Goal: Navigation & Orientation: Find specific page/section

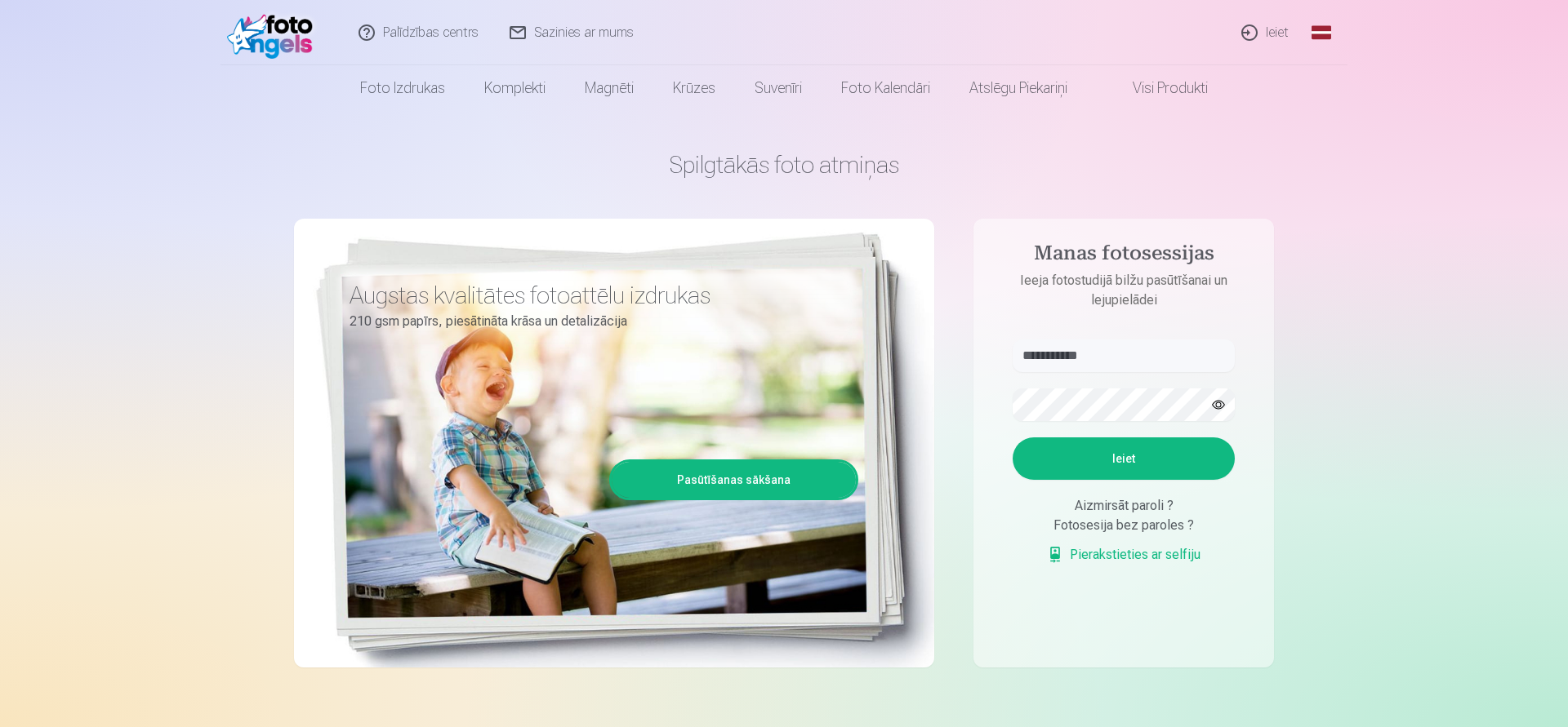
type input "**********"
click at [1012, 438] on button "Ieiet" at bounding box center [1123, 459] width 222 height 43
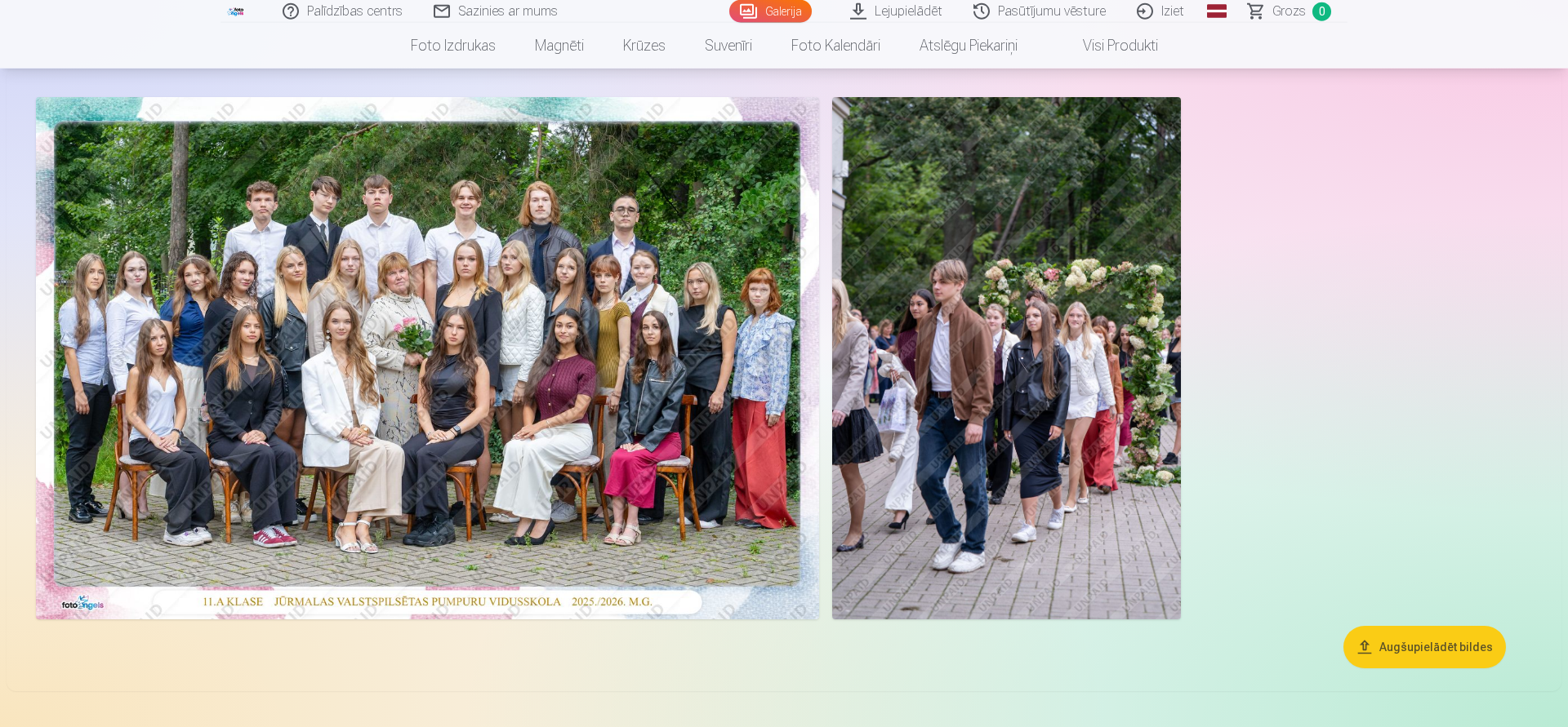
scroll to position [83, 0]
click at [483, 273] on img at bounding box center [428, 357] width 783 height 522
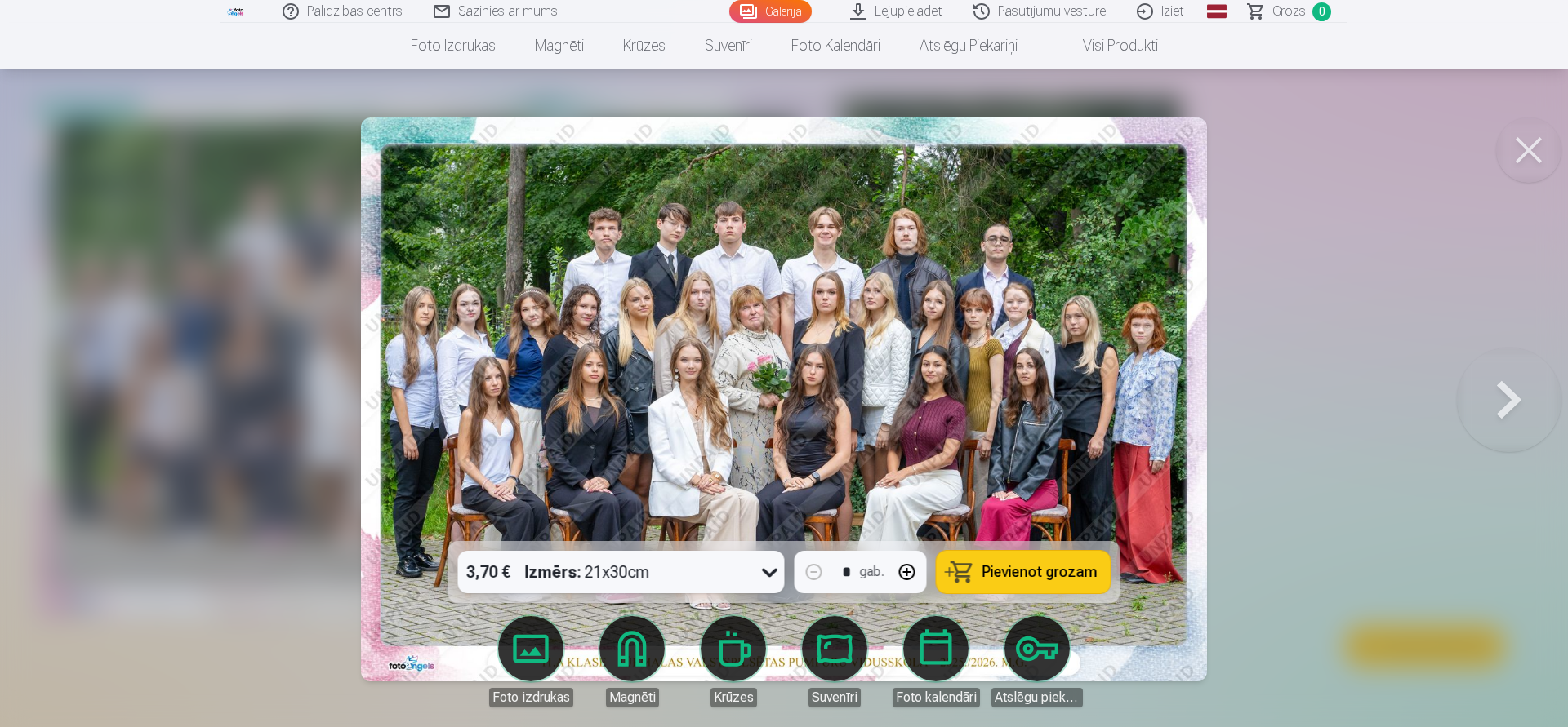
click at [1503, 398] on button at bounding box center [1508, 399] width 104 height 250
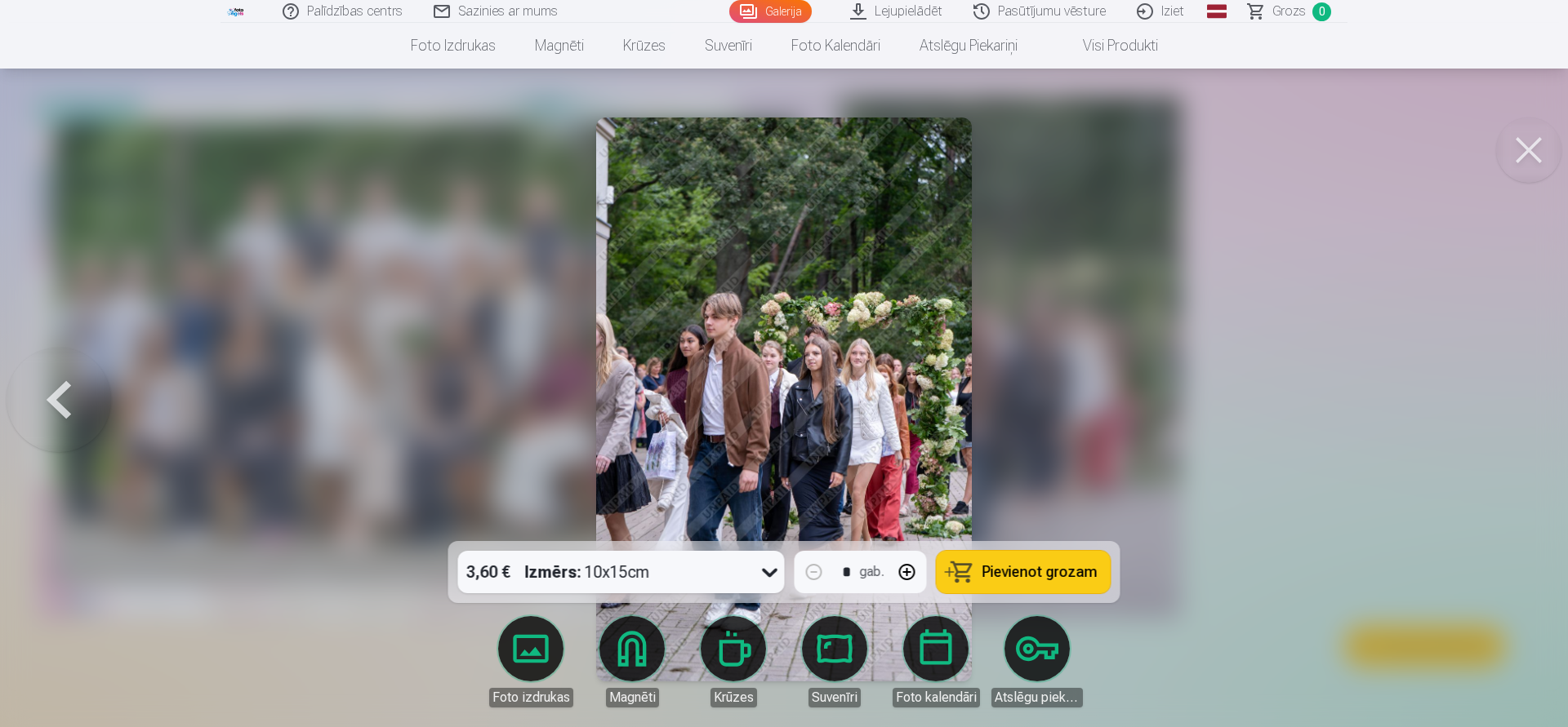
click at [1524, 150] on button at bounding box center [1528, 150] width 65 height 65
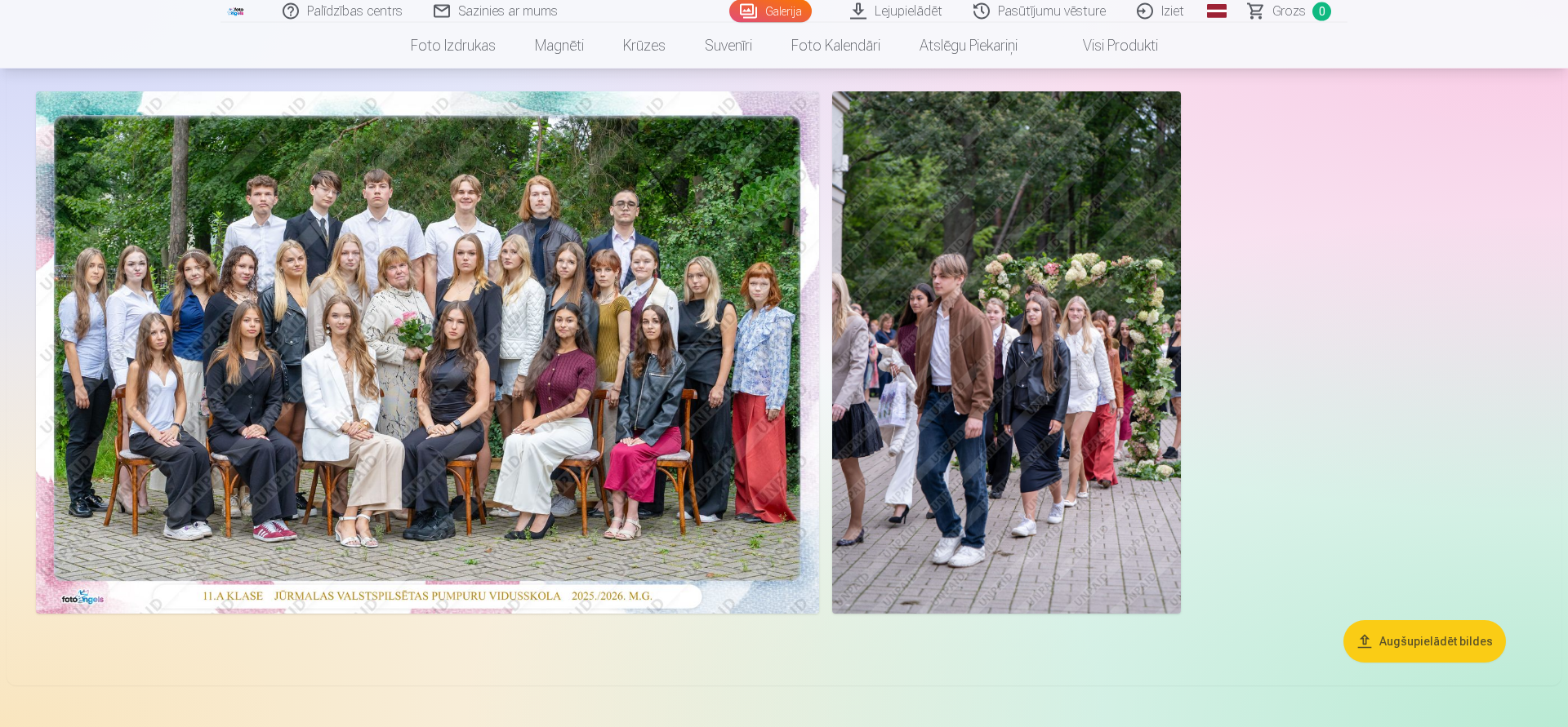
scroll to position [83, 0]
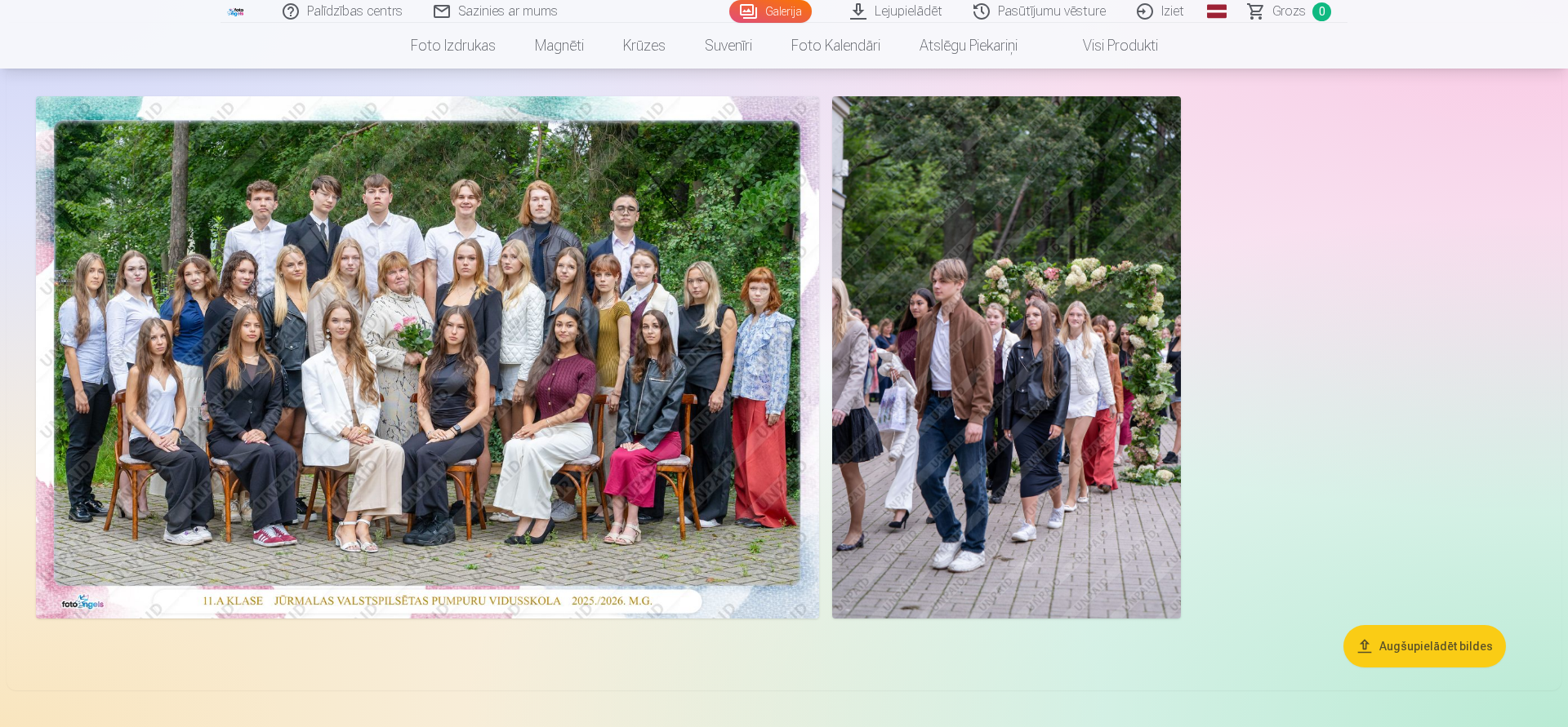
click at [615, 432] on img at bounding box center [428, 357] width 783 height 522
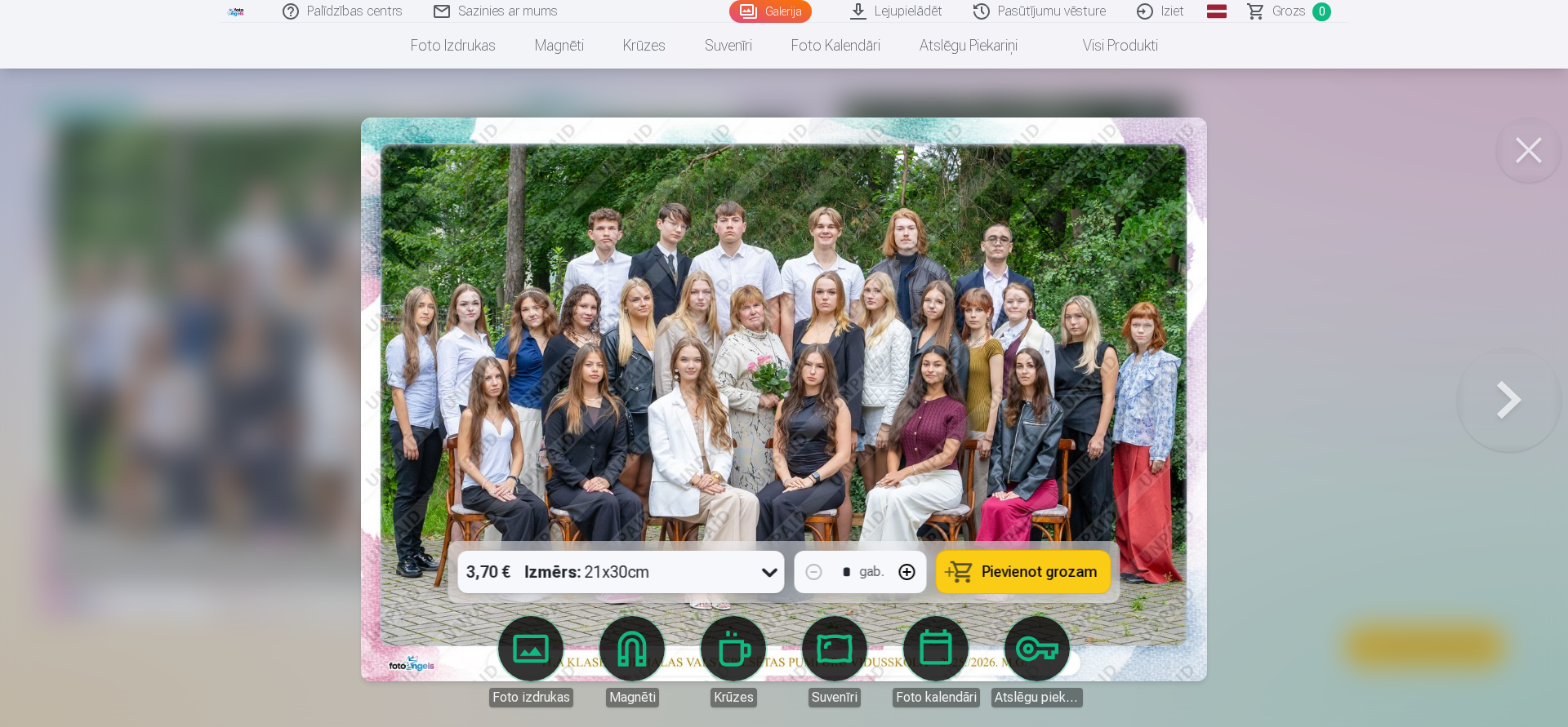
click at [1530, 151] on button at bounding box center [1528, 150] width 65 height 65
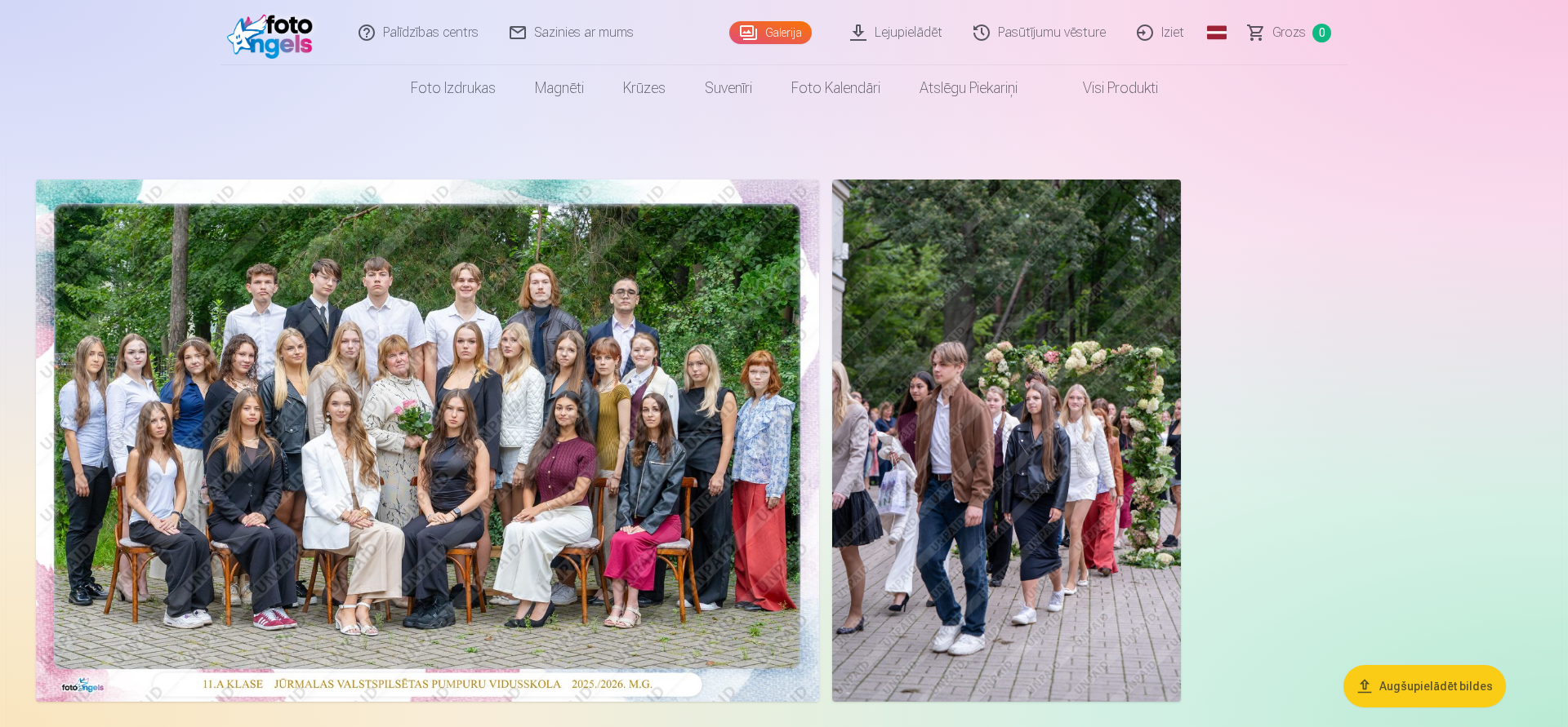
click at [1175, 29] on link "Iziet" at bounding box center [1160, 32] width 79 height 65
